Goal: Use online tool/utility: Utilize a website feature to perform a specific function

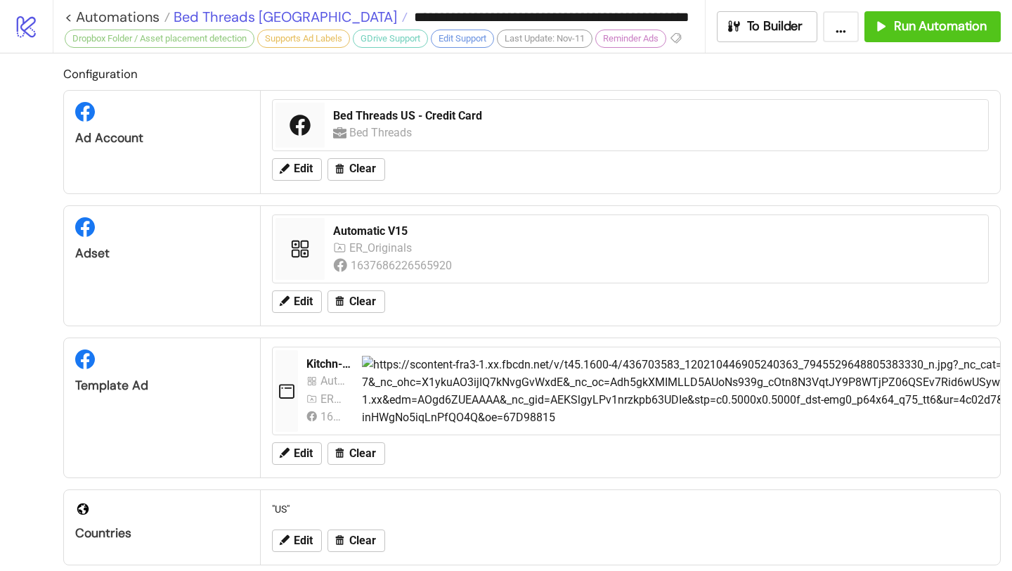
click at [264, 15] on span "Bed Threads [GEOGRAPHIC_DATA]" at bounding box center [283, 17] width 227 height 18
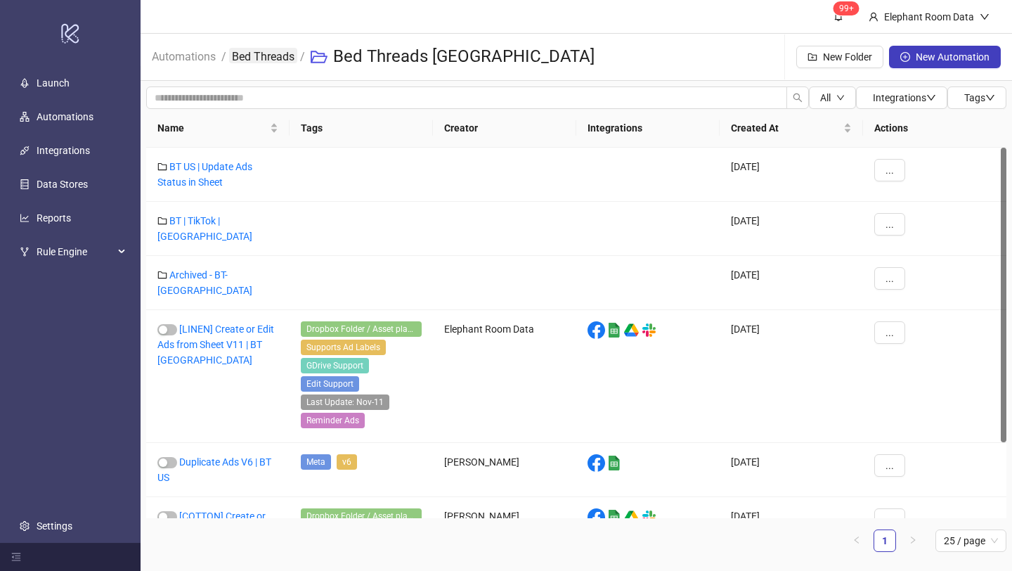
click at [271, 56] on link "Bed Threads" at bounding box center [263, 55] width 68 height 15
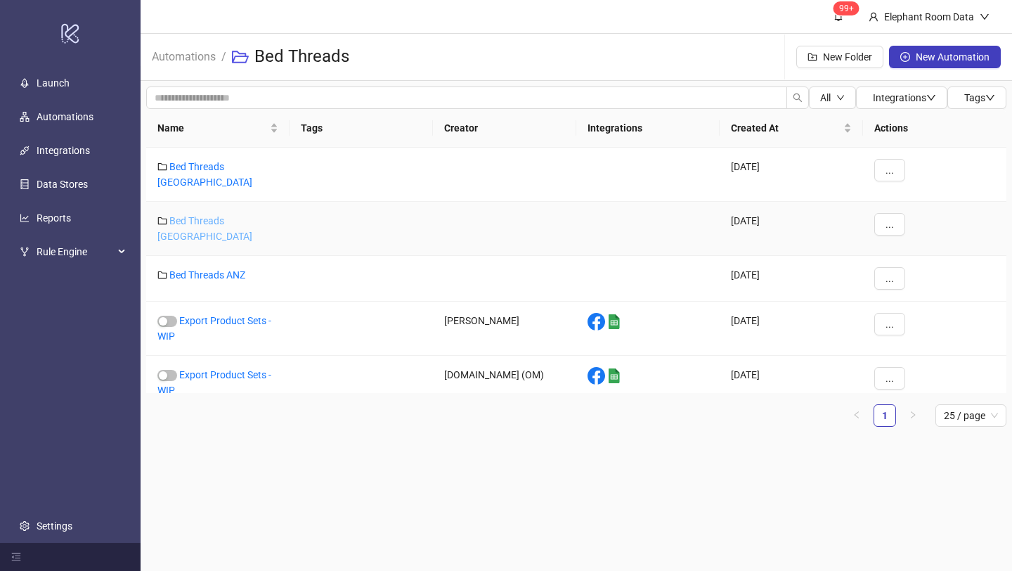
click at [229, 215] on link "Bed Threads [GEOGRAPHIC_DATA]" at bounding box center [204, 228] width 95 height 27
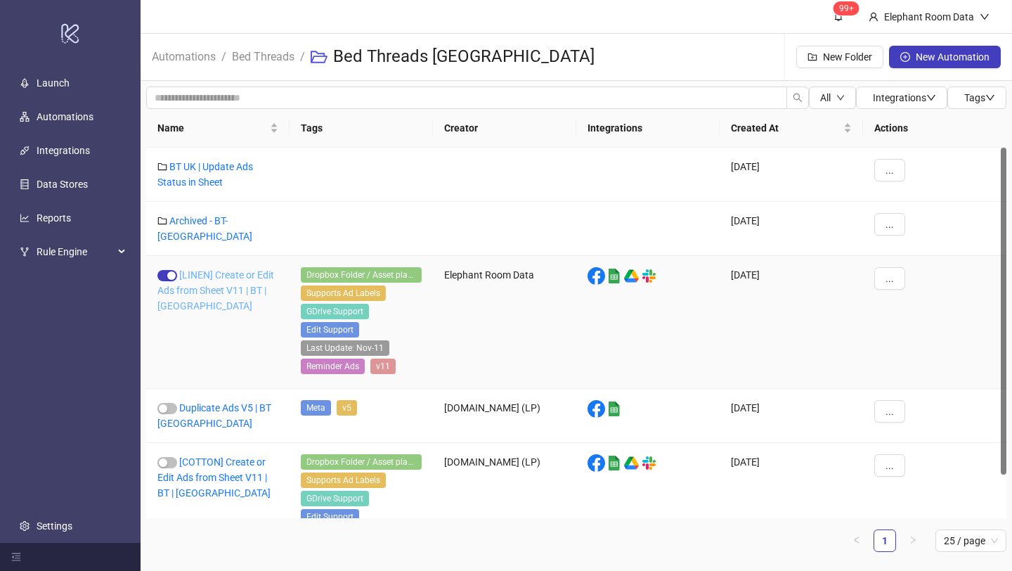
click at [224, 269] on link "[LINEN] Create or Edit Ads from Sheet V11 | BT | [GEOGRAPHIC_DATA]" at bounding box center [215, 290] width 117 height 42
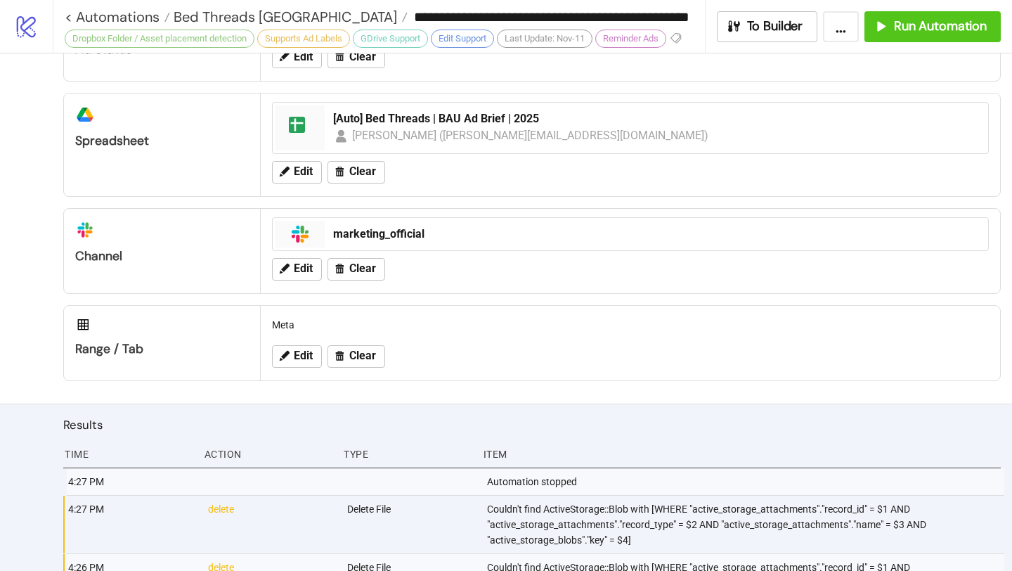
type input "**********"
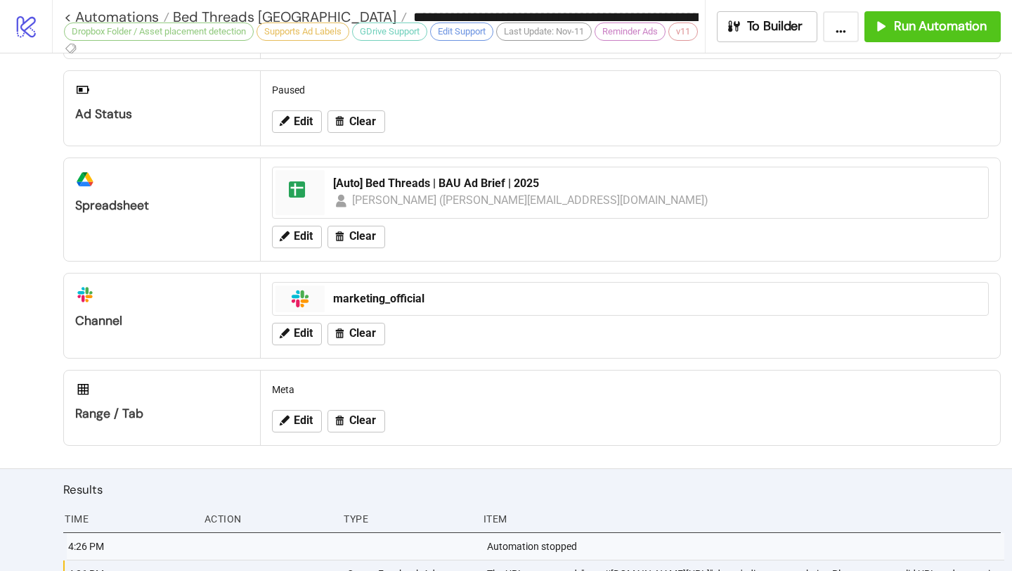
scroll to position [664, 0]
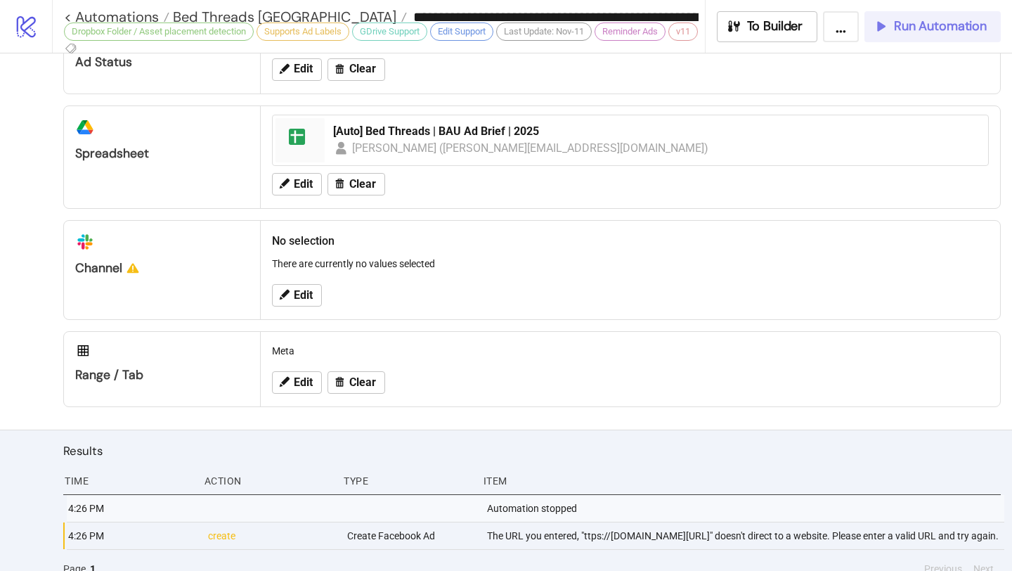
click at [906, 30] on span "Run Automation" at bounding box center [940, 26] width 93 height 16
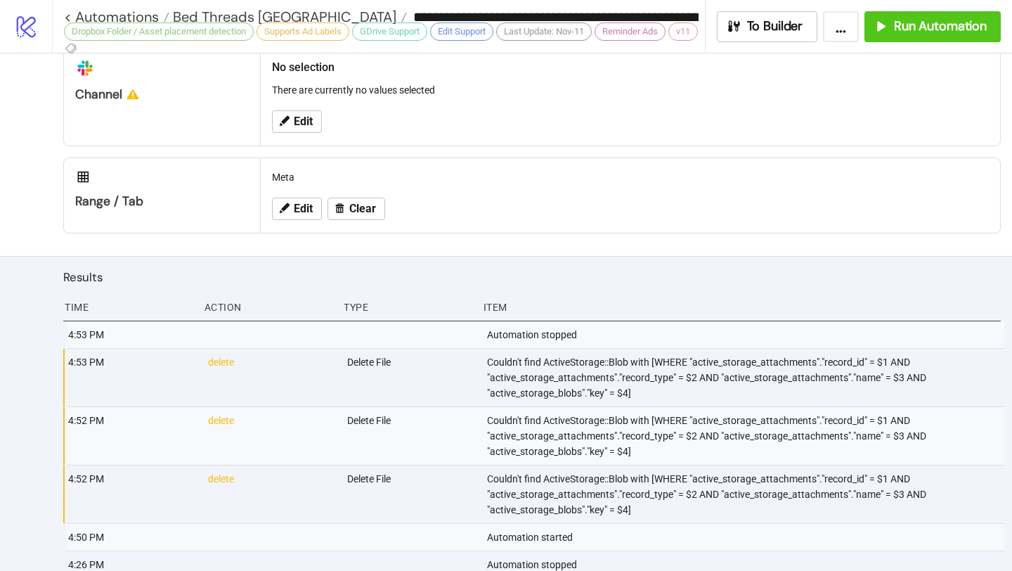
scroll to position [804, 0]
